Goal: Transaction & Acquisition: Obtain resource

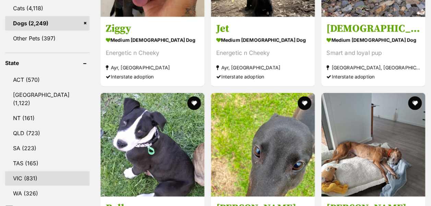
scroll to position [383, 0]
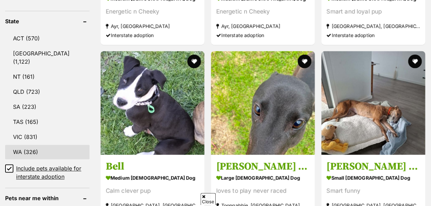
click at [38, 145] on link "WA (326)" at bounding box center [47, 152] width 84 height 14
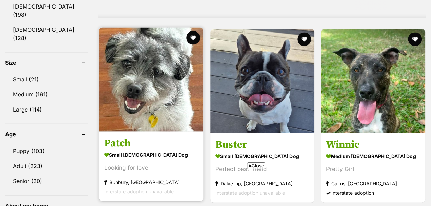
click at [148, 62] on img at bounding box center [151, 80] width 104 height 104
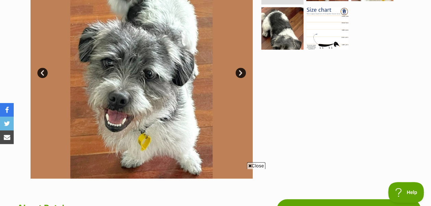
scroll to position [171, 0]
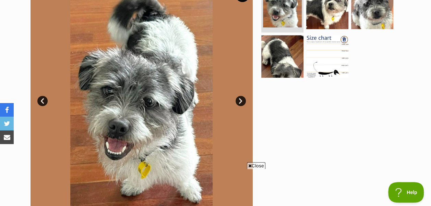
click at [242, 96] on link "Next" at bounding box center [240, 101] width 10 height 10
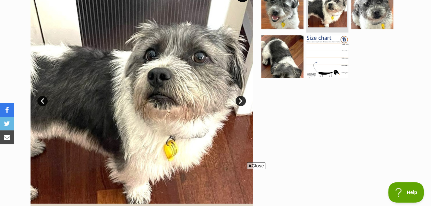
click at [242, 96] on link "Next" at bounding box center [240, 101] width 10 height 10
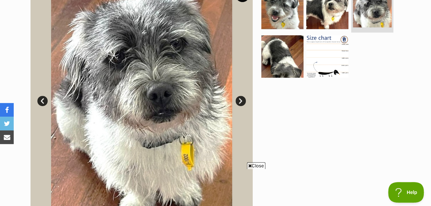
click at [242, 96] on link "Next" at bounding box center [240, 101] width 10 height 10
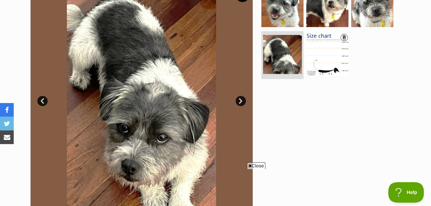
click at [242, 96] on link "Next" at bounding box center [240, 101] width 10 height 10
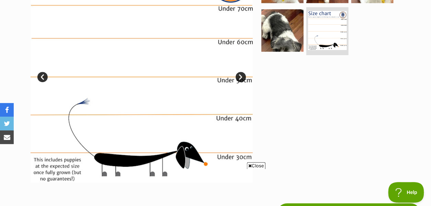
scroll to position [206, 0]
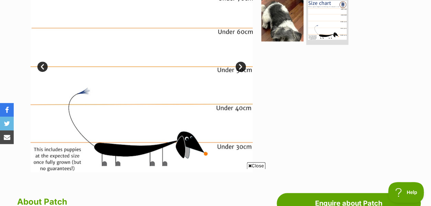
click at [240, 62] on link "Next" at bounding box center [240, 67] width 10 height 10
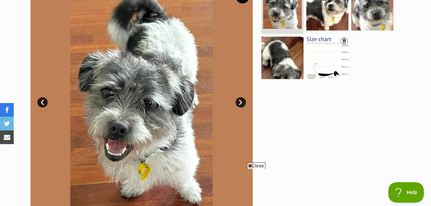
scroll to position [240, 0]
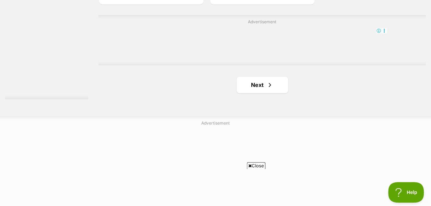
scroll to position [1645, 0]
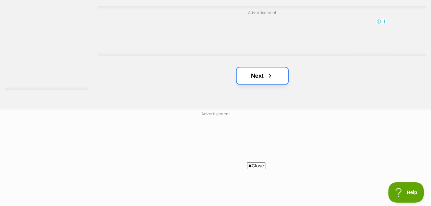
click at [259, 68] on link "Next" at bounding box center [261, 76] width 51 height 16
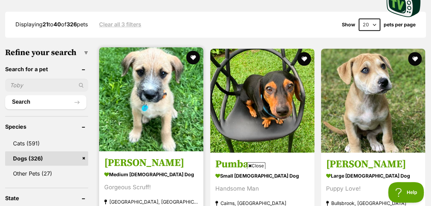
click at [138, 73] on img at bounding box center [151, 99] width 104 height 104
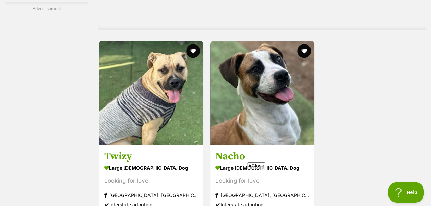
scroll to position [1576, 0]
